Goal: Transaction & Acquisition: Purchase product/service

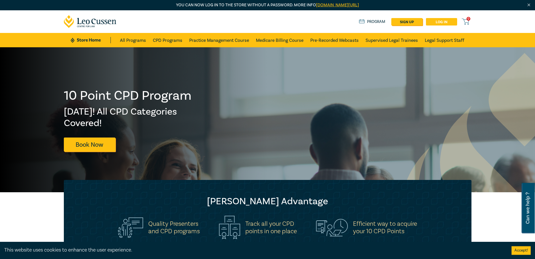
scroll to position [0, 0]
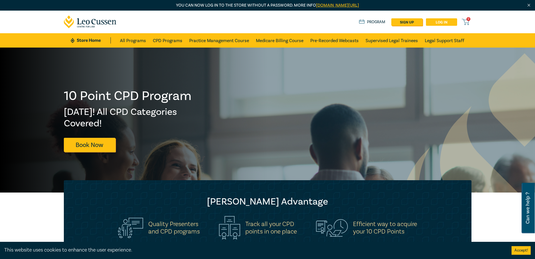
click at [440, 22] on link "Log in" at bounding box center [441, 21] width 31 height 7
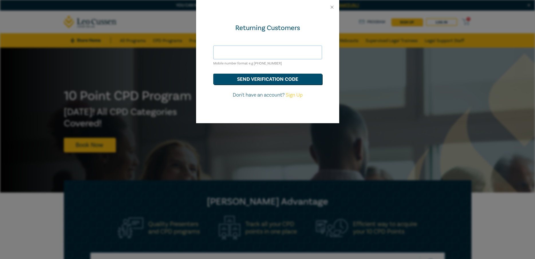
click at [262, 56] on input "text" at bounding box center [267, 52] width 109 height 14
type input "0494066774"
click at [213, 74] on button "send verification code" at bounding box center [267, 79] width 109 height 11
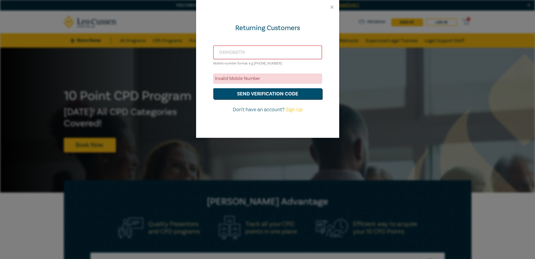
click at [292, 111] on link "Sign Up" at bounding box center [294, 109] width 17 height 7
select select "AU"
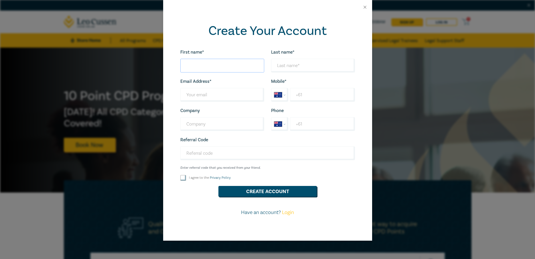
click at [225, 71] on input "First name*" at bounding box center [222, 66] width 84 height 14
type input "[PERSON_NAME]"
type input "{"
type input "[PERSON_NAME]"
type input "[PERSON_NAME][EMAIL_ADDRESS][DOMAIN_NAME]"
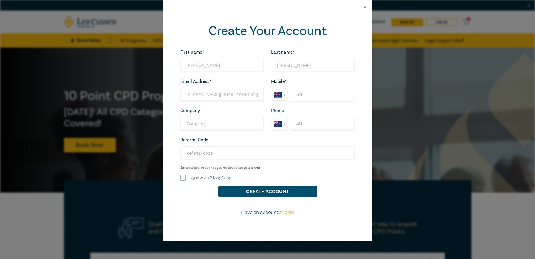
click at [335, 93] on input "+61" at bounding box center [322, 95] width 65 height 14
type input "[PHONE_NUMBER]"
click at [230, 130] on input "Company" at bounding box center [222, 124] width 84 height 14
type input "THe Law"
type input "[EMAIL_ADDRESS][DOMAIN_NAME]"
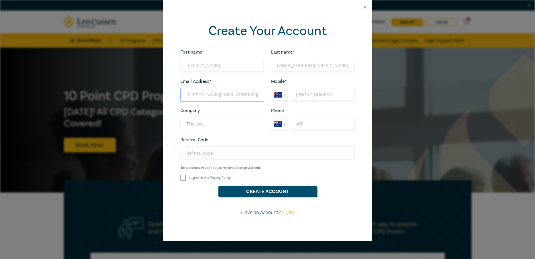
type input "[EMAIL_ADDRESS][DOMAIN_NAME]"
type input "[PHONE_NUMBER]"
type input "The Lawyer's Friend"
type input "[PHONE_NUMBER]"
type input "The Lawyer's Friend"
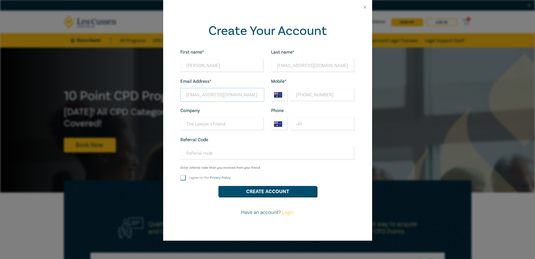
click at [187, 95] on input "[EMAIL_ADDRESS][DOMAIN_NAME]" at bounding box center [222, 95] width 84 height 14
type input "[PERSON_NAME][EMAIL_ADDRESS][DOMAIN_NAME]"
click at [184, 179] on input "I agree to the Privacy Policy" at bounding box center [183, 178] width 6 height 6
checkbox input "true"
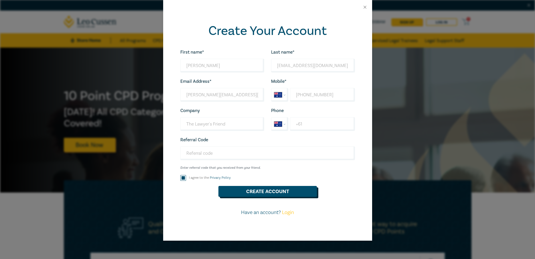
click at [279, 190] on button "Create Account" at bounding box center [267, 191] width 98 height 11
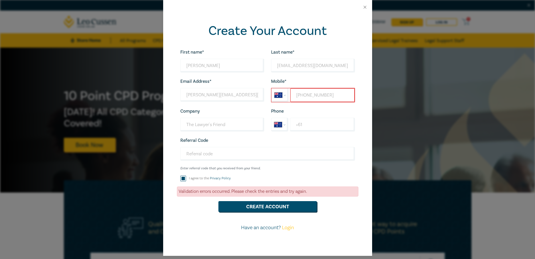
click at [342, 94] on input "[PHONE_NUMBER]" at bounding box center [322, 95] width 64 height 14
click at [272, 88] on select "International [GEOGRAPHIC_DATA] [GEOGRAPHIC_DATA] [GEOGRAPHIC_DATA] [GEOGRAPHIC…" at bounding box center [280, 94] width 17 height 13
click at [280, 97] on select "International [GEOGRAPHIC_DATA] [GEOGRAPHIC_DATA] [GEOGRAPHIC_DATA] [GEOGRAPHIC…" at bounding box center [280, 94] width 17 height 13
click at [303, 96] on input "[PHONE_NUMBER]" at bounding box center [322, 95] width 64 height 14
click at [329, 96] on input "[PHONE_NUMBER]" at bounding box center [322, 95] width 64 height 14
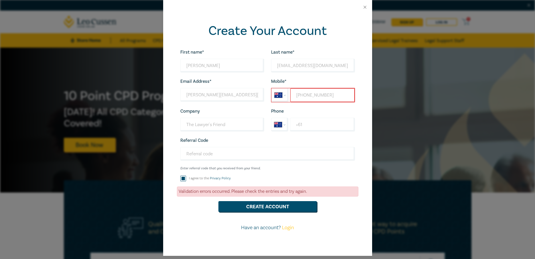
drag, startPoint x: 334, startPoint y: 96, endPoint x: 288, endPoint y: 100, distance: 46.2
click at [290, 100] on input "[PHONE_NUMBER]" at bounding box center [322, 95] width 64 height 14
select select "ZZ"
type input "[PHONE_NUMBER]"
click at [218, 201] on button "Create Account" at bounding box center [267, 206] width 98 height 11
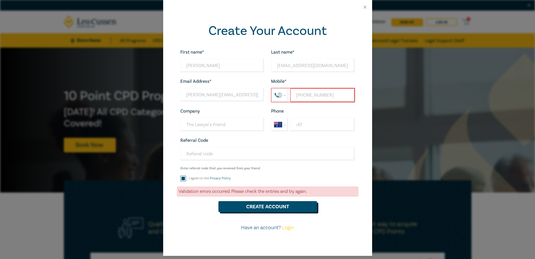
click at [273, 207] on button "Create Account" at bounding box center [267, 206] width 98 height 11
click at [274, 205] on button "Create Account" at bounding box center [267, 206] width 98 height 11
click at [221, 93] on input "[PERSON_NAME][EMAIL_ADDRESS][DOMAIN_NAME]" at bounding box center [222, 95] width 84 height 14
drag, startPoint x: 339, startPoint y: 92, endPoint x: 283, endPoint y: 98, distance: 55.9
click at [290, 98] on input "[PHONE_NUMBER]" at bounding box center [322, 95] width 64 height 14
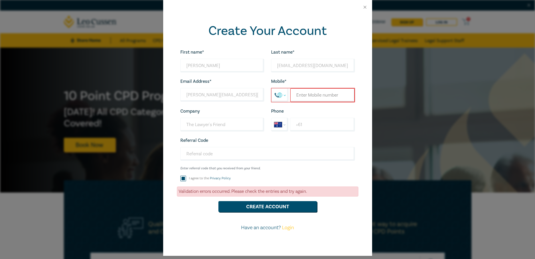
click at [272, 88] on select "International [GEOGRAPHIC_DATA] [GEOGRAPHIC_DATA] [GEOGRAPHIC_DATA] [GEOGRAPHIC…" at bounding box center [280, 94] width 17 height 13
select select "AU"
click option "[GEOGRAPHIC_DATA]" at bounding box center [0, 0] width 0 height 0
type input "[PHONE_NUMBER]"
click at [281, 208] on button "Create Account" at bounding box center [267, 206] width 98 height 11
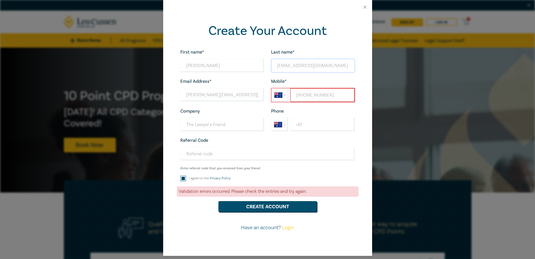
drag, startPoint x: 342, startPoint y: 64, endPoint x: 216, endPoint y: 74, distance: 126.9
click at [271, 72] on input "[EMAIL_ADDRESS][DOMAIN_NAME]" at bounding box center [313, 66] width 84 height 14
type input "[PERSON_NAME]"
click at [274, 206] on button "Create Account" at bounding box center [267, 206] width 98 height 11
click at [296, 92] on input "[PHONE_NUMBER]" at bounding box center [322, 95] width 64 height 14
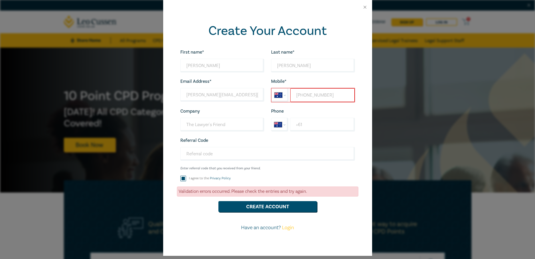
click at [306, 95] on input "[PHONE_NUMBER]" at bounding box center [322, 95] width 64 height 14
type input "[PHONE_NUMBER]"
click at [223, 126] on input "The Lawyer's Friend" at bounding box center [222, 125] width 84 height 14
click at [275, 206] on button "Create Account" at bounding box center [267, 206] width 98 height 11
click at [181, 179] on input "I agree to the Privacy Policy" at bounding box center [183, 178] width 6 height 6
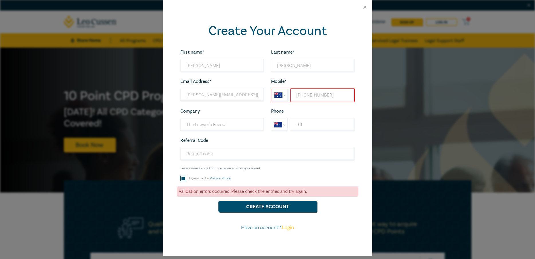
checkbox input "false"
click at [229, 148] on input "Referral Code" at bounding box center [267, 154] width 175 height 14
click at [367, 7] on button "Close" at bounding box center [364, 7] width 5 height 5
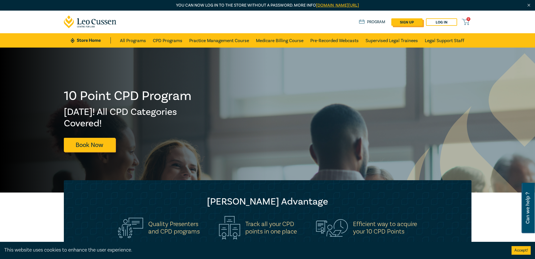
click at [411, 22] on link "sign up" at bounding box center [406, 21] width 31 height 7
select select "AU"
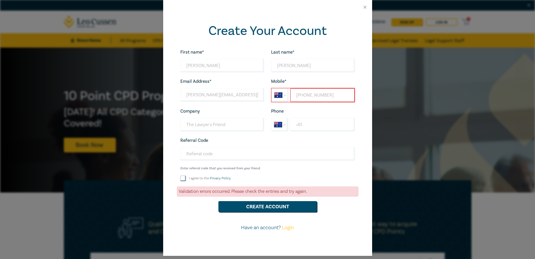
click at [337, 92] on input "[PHONE_NUMBER]" at bounding box center [322, 95] width 64 height 14
click at [323, 125] on input "+61" at bounding box center [322, 125] width 65 height 14
click at [324, 146] on div "Referral Code Enter referral code that you received from your friend. Looks goo…" at bounding box center [267, 153] width 181 height 34
click at [324, 151] on input "Referral Code" at bounding box center [267, 154] width 175 height 14
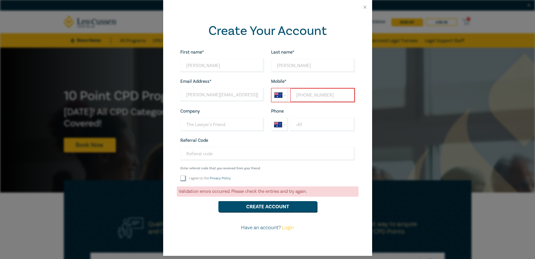
click at [183, 178] on input "I agree to the Privacy Policy" at bounding box center [183, 178] width 6 height 6
checkbox input "true"
click at [267, 207] on button "Create Account" at bounding box center [267, 206] width 98 height 11
click at [291, 228] on link "Login" at bounding box center [288, 227] width 12 height 7
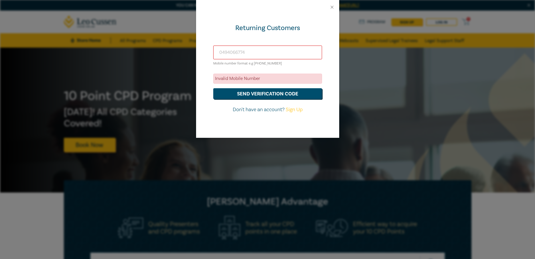
drag, startPoint x: 259, startPoint y: 54, endPoint x: 201, endPoint y: 57, distance: 57.6
click at [213, 57] on input "0494066774" at bounding box center [267, 52] width 109 height 14
type input "1"
type input "[PHONE_NUMBER]"
click at [213, 88] on button "send verification code" at bounding box center [267, 93] width 109 height 11
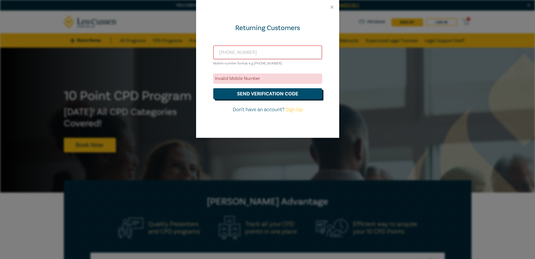
click at [288, 93] on button "send verification code" at bounding box center [267, 93] width 109 height 11
click at [293, 107] on link "Sign Up" at bounding box center [294, 109] width 17 height 7
select select "AU"
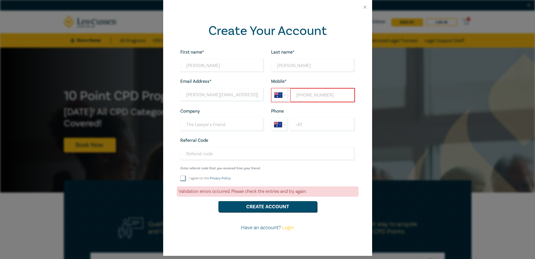
click at [336, 94] on input "[PHONE_NUMBER]" at bounding box center [322, 95] width 64 height 14
click at [289, 205] on button "Create Account" at bounding box center [267, 206] width 98 height 11
click at [184, 177] on input "I agree to the Privacy Policy" at bounding box center [183, 178] width 6 height 6
checkbox input "true"
click at [260, 207] on button "Create Account" at bounding box center [267, 206] width 98 height 11
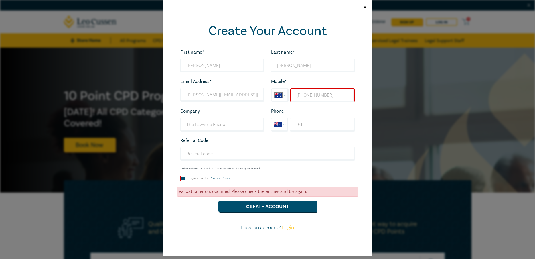
click at [364, 6] on button "Close" at bounding box center [364, 7] width 5 height 5
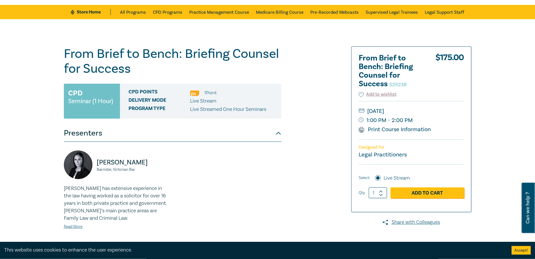
scroll to position [29, 0]
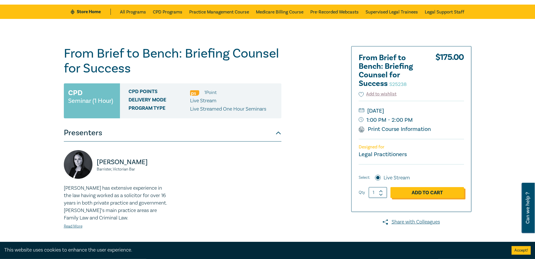
click at [424, 193] on link "Add to Cart" at bounding box center [427, 192] width 74 height 11
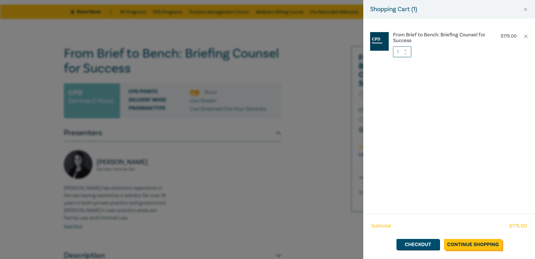
click at [461, 242] on link "Continue Shopping" at bounding box center [473, 244] width 58 height 11
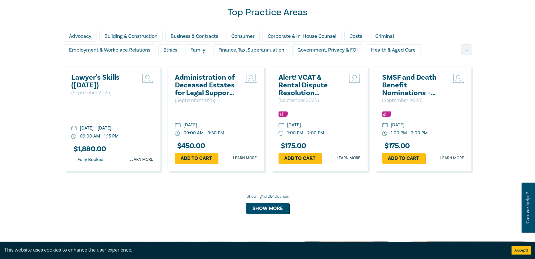
scroll to position [496, 0]
click at [269, 211] on button "Show more" at bounding box center [267, 207] width 43 height 11
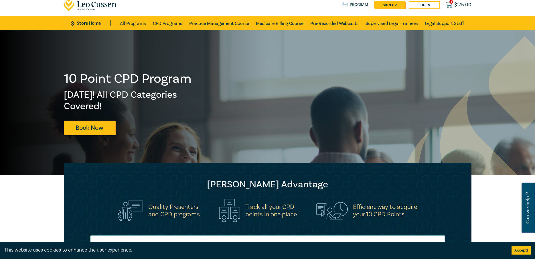
scroll to position [0, 0]
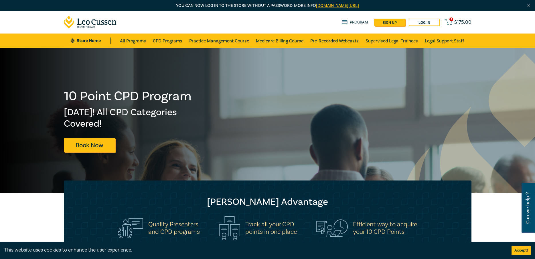
click at [461, 20] on span "$ 175.00" at bounding box center [462, 22] width 17 height 6
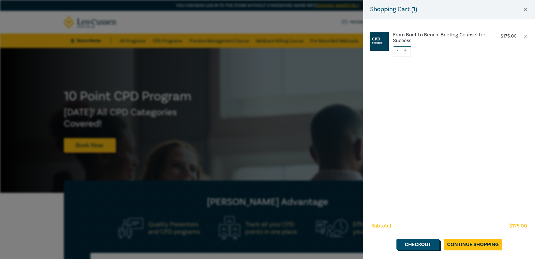
click at [424, 246] on link "Checkout" at bounding box center [417, 244] width 43 height 11
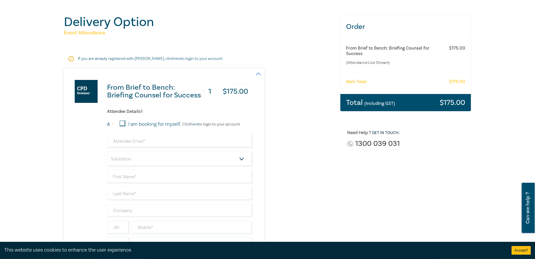
scroll to position [58, 0]
click at [121, 123] on input "I am booking for myself." at bounding box center [123, 123] width 6 height 6
checkbox input "true"
click at [154, 141] on input "email" at bounding box center [180, 141] width 146 height 14
type input "[PERSON_NAME][EMAIL_ADDRESS][DOMAIN_NAME]"
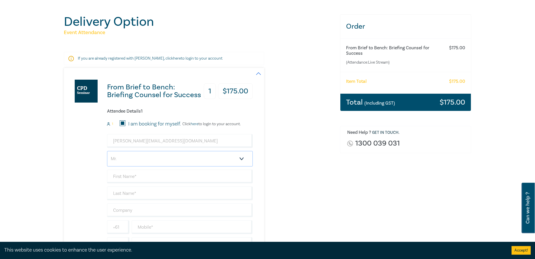
click at [107, 151] on select "Salutation Mr. Mrs. Ms. Miss Dr. Prof. Other" at bounding box center [180, 158] width 146 height 15
select select "Mrs."
click option "Mrs." at bounding box center [0, 0] width 0 height 0
click at [141, 181] on input "text" at bounding box center [180, 176] width 146 height 14
type input "[PERSON_NAME]"
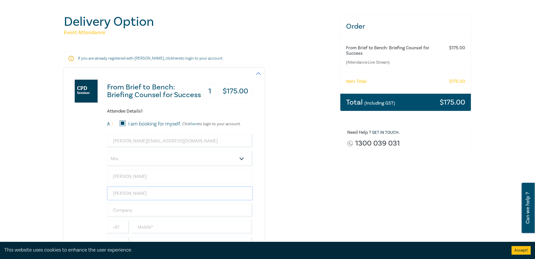
type input "[PERSON_NAME]"
type input "The Lawyer's Friend"
type input "0494066774"
type input "AU"
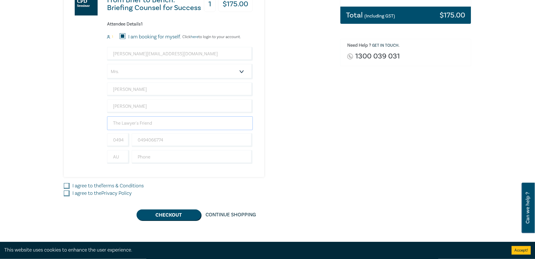
scroll to position [145, 0]
click at [68, 185] on input "I agree to the Terms & Conditions" at bounding box center [67, 186] width 6 height 6
checkbox input "true"
click at [66, 193] on input "I agree to the Privacy Policy" at bounding box center [67, 193] width 6 height 6
checkbox input "true"
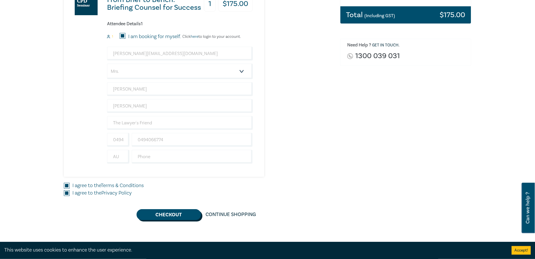
click at [170, 214] on button "Checkout" at bounding box center [168, 214] width 64 height 11
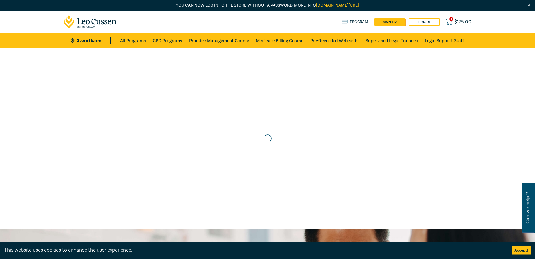
scroll to position [0, 0]
